Goal: Task Accomplishment & Management: Use online tool/utility

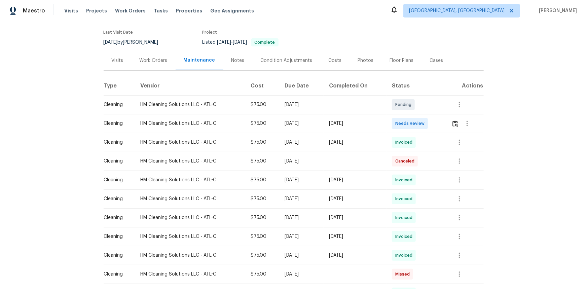
scroll to position [50, 0]
click at [456, 128] on img "button" at bounding box center [456, 125] width 6 height 6
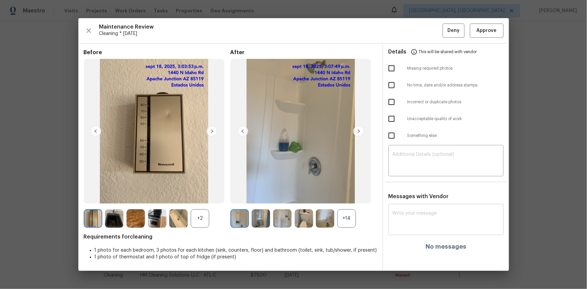
click at [409, 214] on textarea at bounding box center [446, 220] width 107 height 19
click at [411, 207] on div "x ​" at bounding box center [446, 221] width 115 height 30
paste textarea "Maintenance Audit Team: Hello! After further review, the visit([DATE]) has been…"
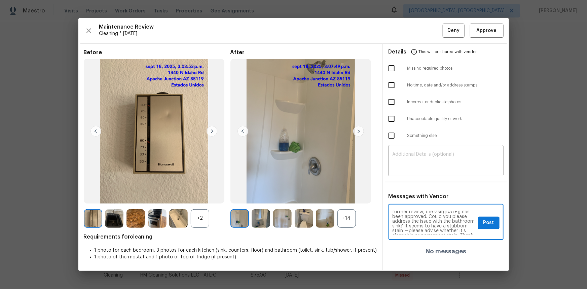
scroll to position [0, 0]
click at [416, 221] on textarea "Maintenance Audit Team: Hello! After further review, the visit([DATE]) has been…" at bounding box center [434, 223] width 83 height 24
click at [424, 222] on textarea "Maintenance Audit Team: Hello! After further review, the visit([DATE]) has been…" at bounding box center [434, 223] width 83 height 24
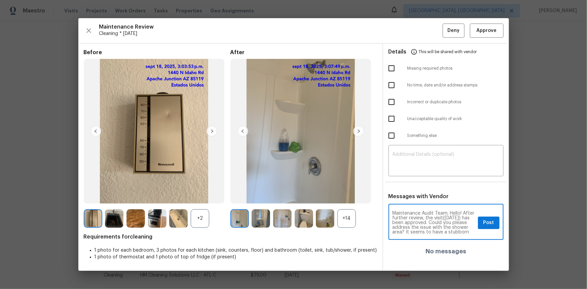
type textarea "Maintenance Audit Team: Hello! After further review, the visit([DATE]) has been…"
click at [357, 128] on img at bounding box center [358, 131] width 11 height 11
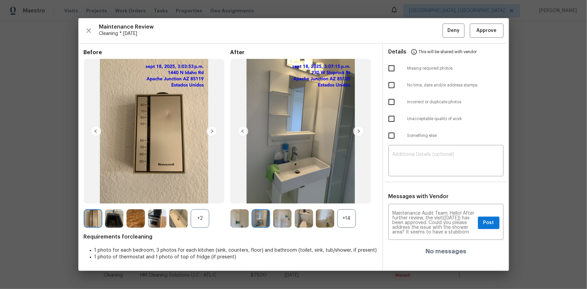
click at [343, 216] on div "+14" at bounding box center [347, 218] width 19 height 19
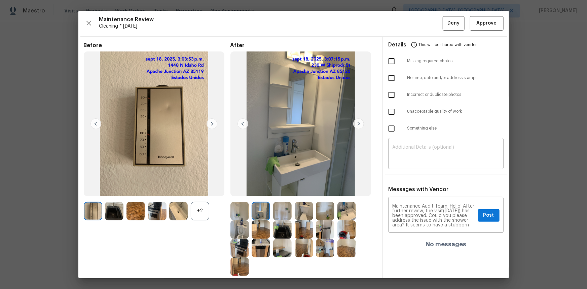
click at [278, 214] on img at bounding box center [282, 211] width 19 height 19
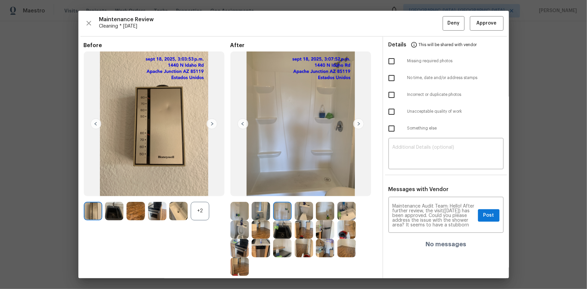
click at [241, 124] on img at bounding box center [243, 123] width 11 height 11
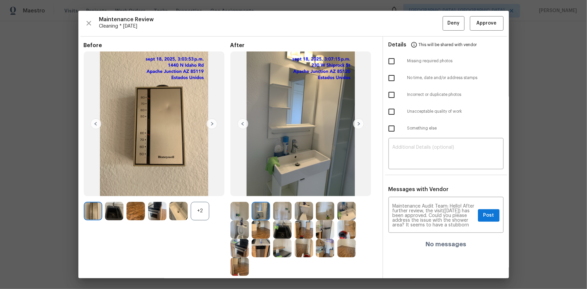
click at [240, 210] on img at bounding box center [240, 211] width 19 height 19
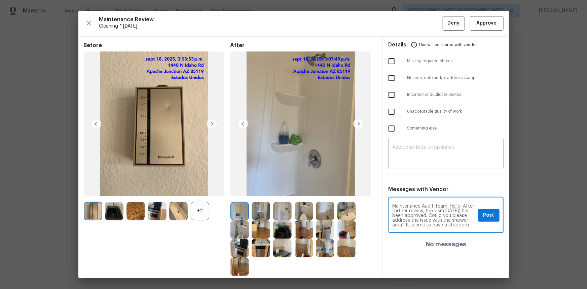
drag, startPoint x: 424, startPoint y: 224, endPoint x: 374, endPoint y: 200, distance: 55.3
click at [374, 200] on div "Before +2 After Requirements for cleaning 1 photo for each bedroom, 3 photos fo…" at bounding box center [293, 178] width 431 height 283
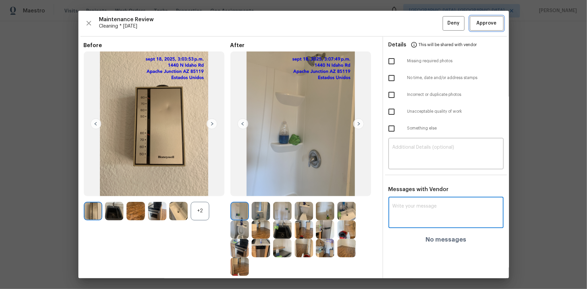
click at [478, 27] on span "Approve" at bounding box center [487, 23] width 20 height 8
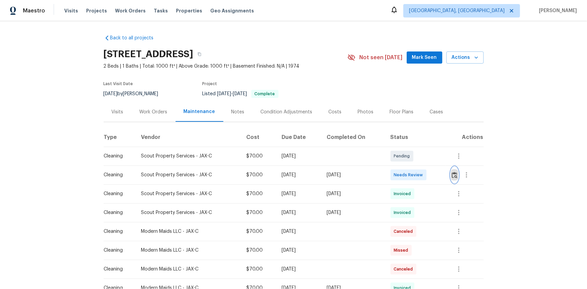
click at [455, 175] on img "button" at bounding box center [455, 175] width 6 height 6
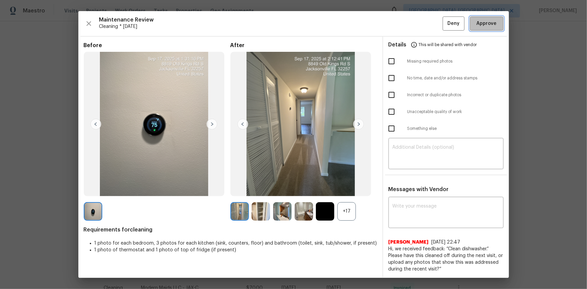
click at [479, 25] on span "Approve" at bounding box center [487, 24] width 20 height 8
